Goal: Information Seeking & Learning: Learn about a topic

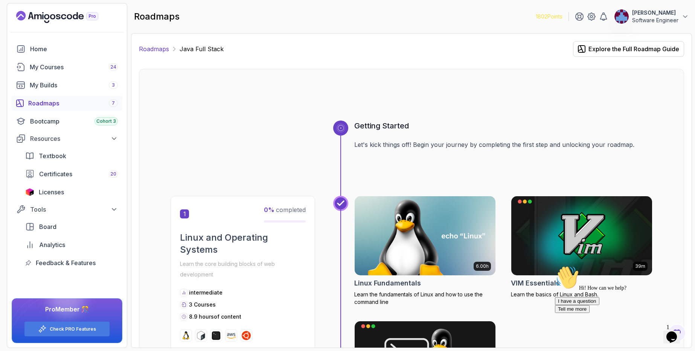
click at [160, 50] on link "Roadmaps" at bounding box center [154, 48] width 30 height 9
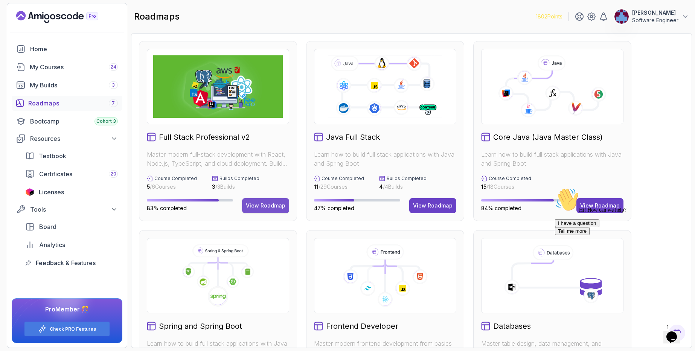
click at [258, 204] on div "View Roadmap" at bounding box center [266, 206] width 40 height 8
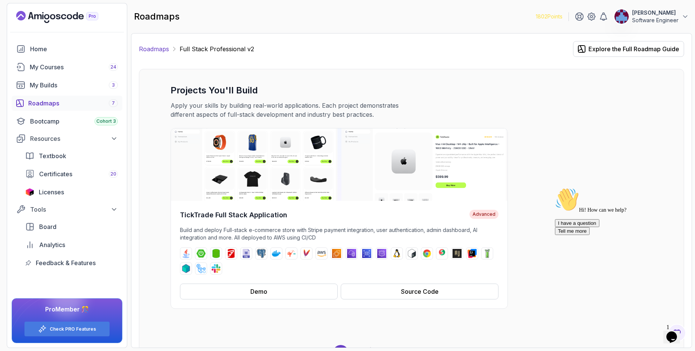
click at [160, 47] on link "Roadmaps" at bounding box center [154, 48] width 30 height 9
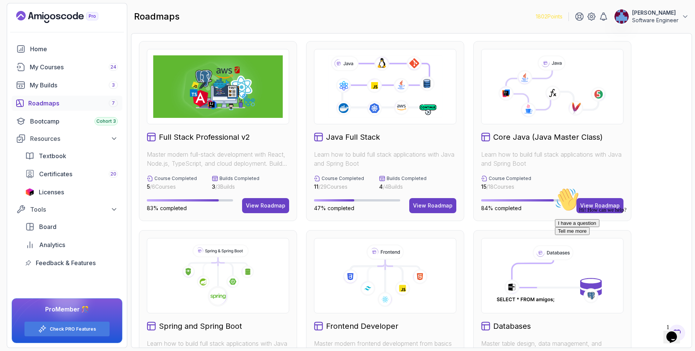
click at [593, 208] on div "Hi! How can we help? I have a question Tell me more" at bounding box center [623, 210] width 136 height 47
click at [603, 207] on div "Hi! How can we help? I have a question Tell me more" at bounding box center [623, 210] width 136 height 47
click at [555, 187] on icon "Chat attention grabber" at bounding box center [555, 187] width 0 height 0
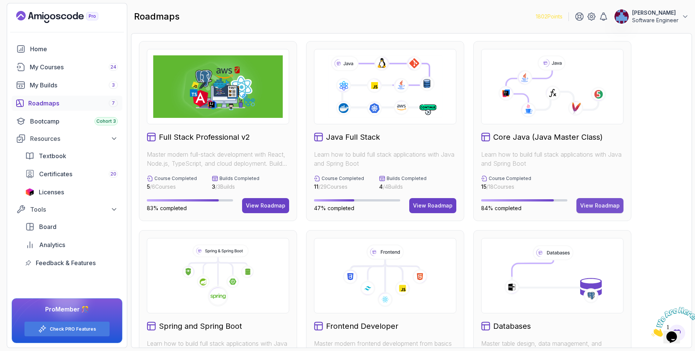
click at [606, 203] on div "View Roadmap" at bounding box center [600, 206] width 40 height 8
